Goal: Task Accomplishment & Management: Manage account settings

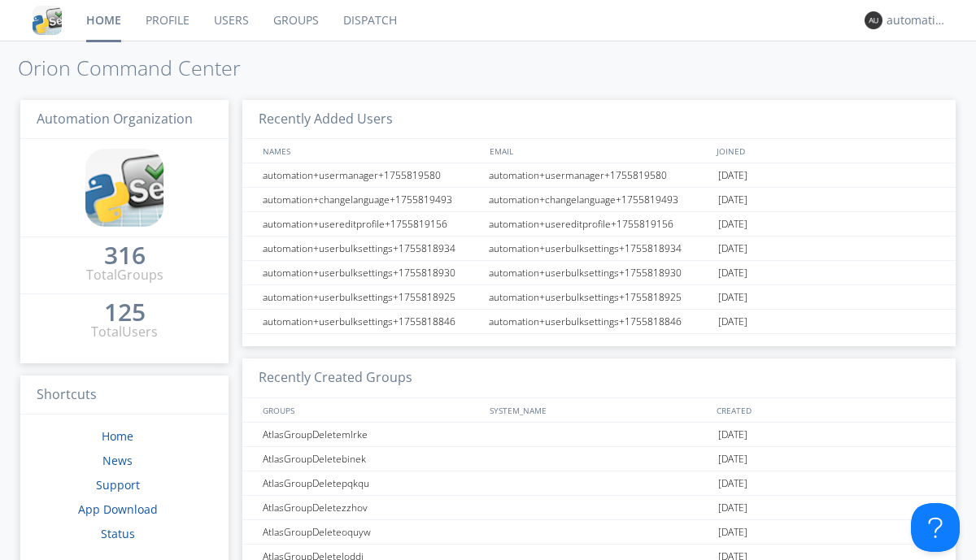
click at [368, 20] on link "Dispatch" at bounding box center [370, 20] width 78 height 41
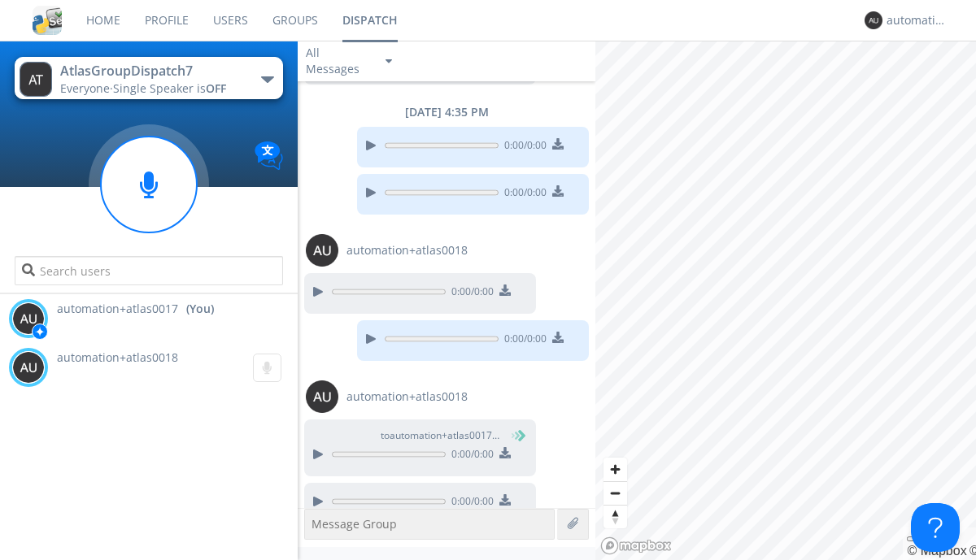
scroll to position [1015, 0]
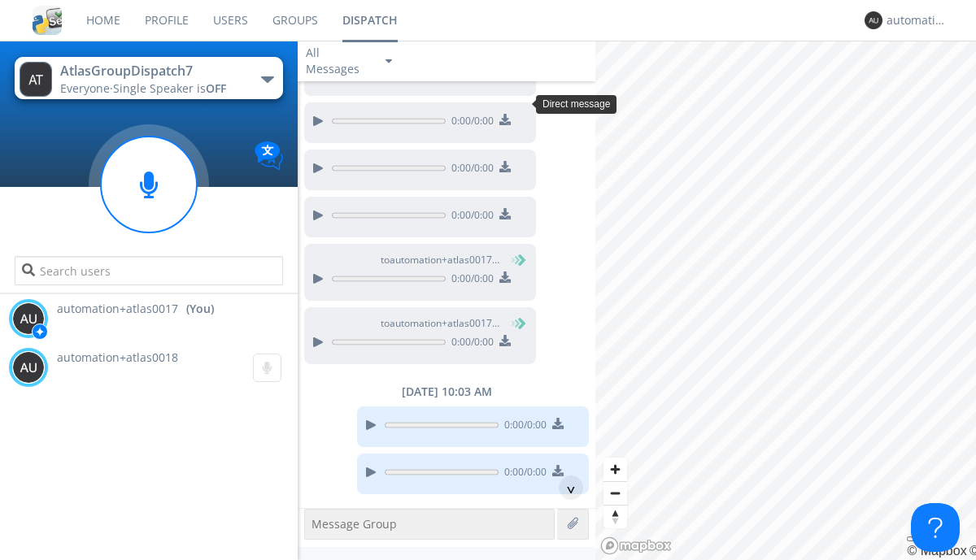
scroll to position [75, 0]
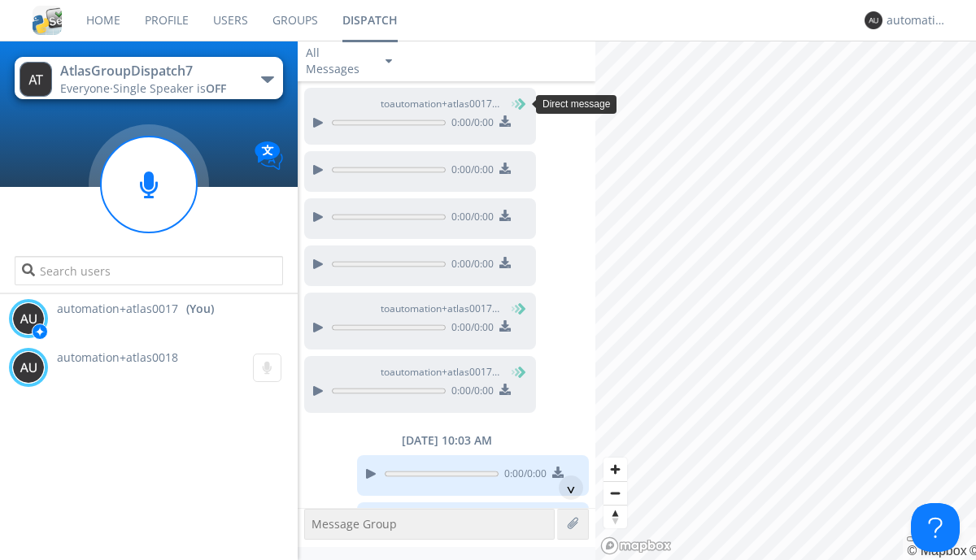
click at [564, 488] on div "^" at bounding box center [571, 488] width 24 height 24
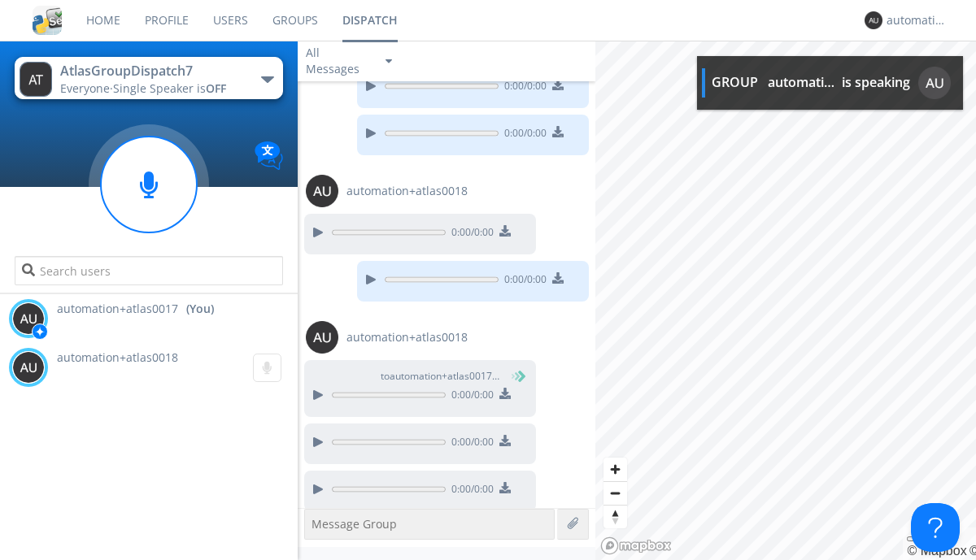
scroll to position [1013, 0]
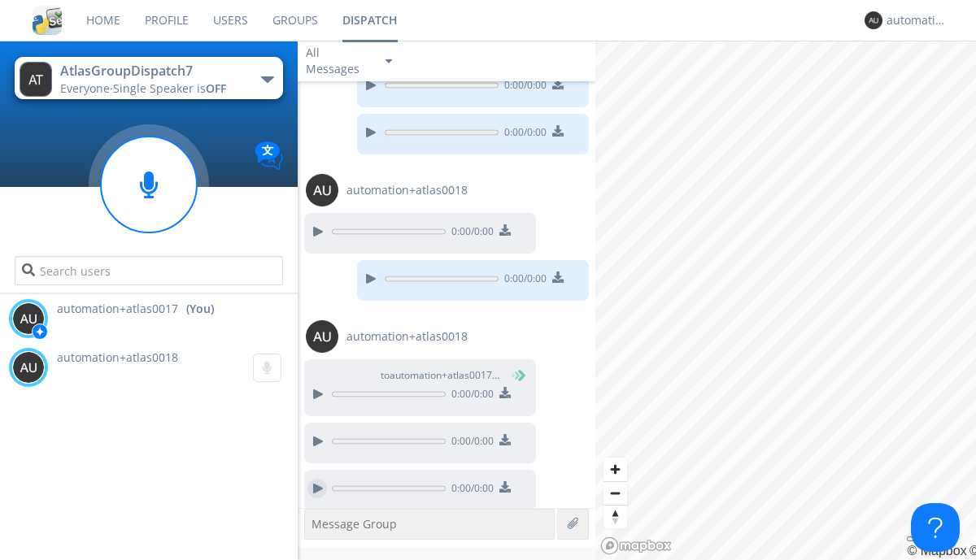
click at [317, 480] on div at bounding box center [317, 489] width 20 height 20
click at [912, 20] on div "automation+atlas0017" at bounding box center [916, 20] width 61 height 16
click at [924, 85] on div "Log Out" at bounding box center [925, 86] width 84 height 29
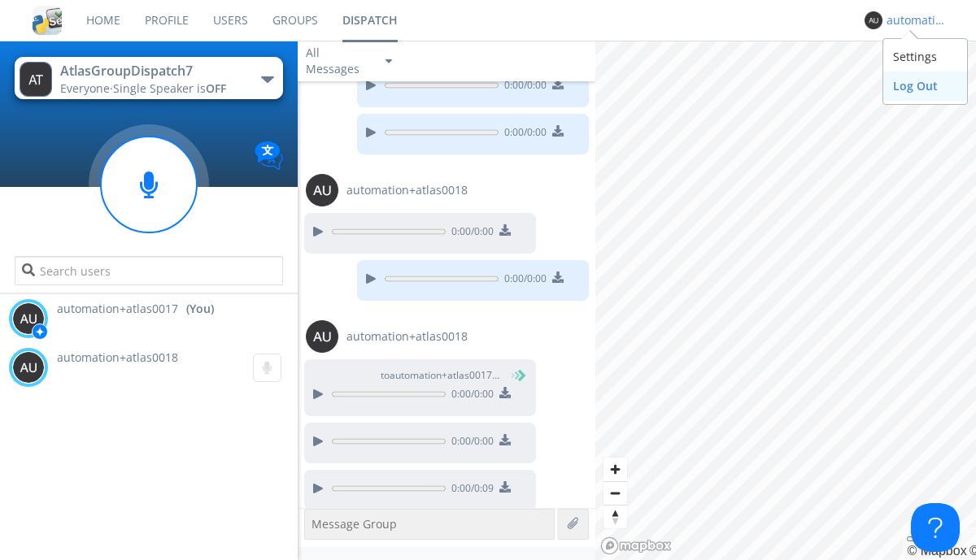
scroll to position [0, 0]
